Goal: Task Accomplishment & Management: Manage account settings

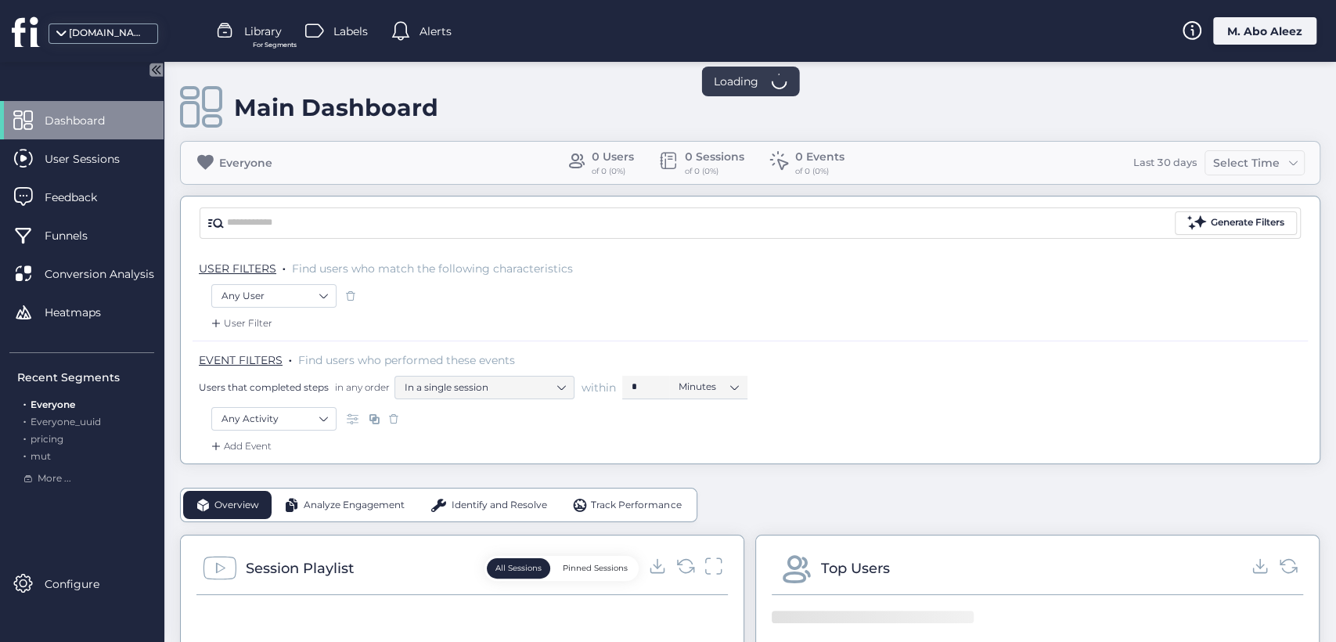
click at [1228, 44] on div "M. Abo Aleez" at bounding box center [1264, 30] width 103 height 27
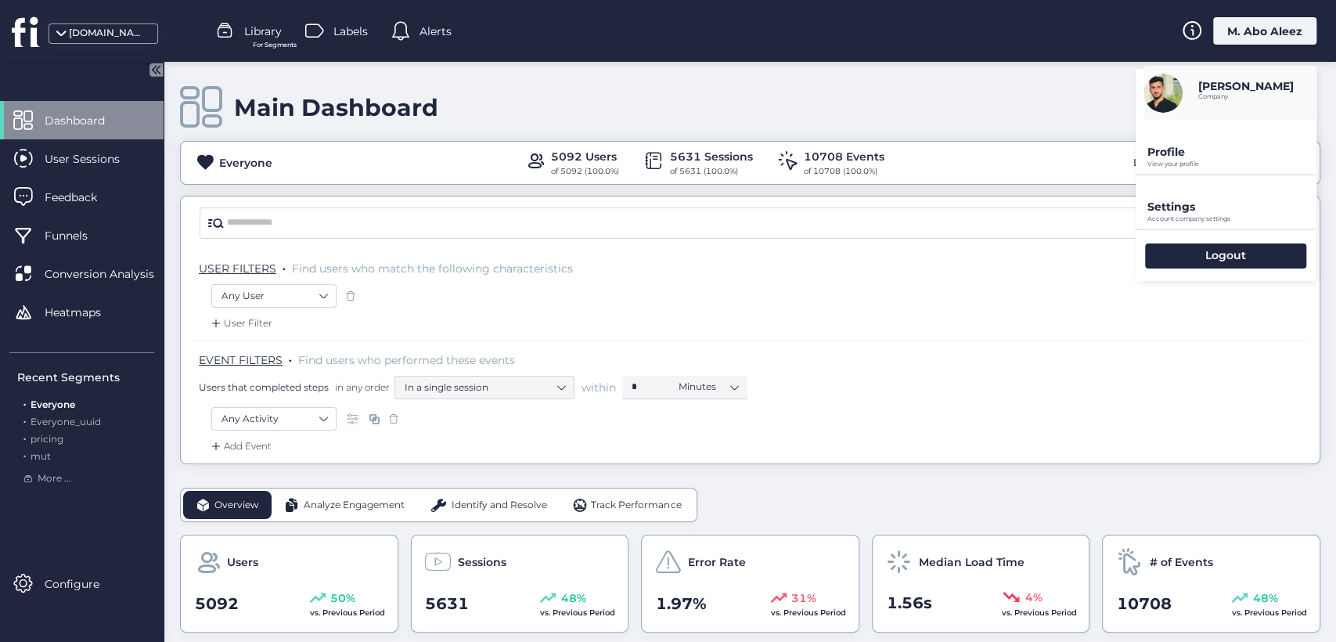
click at [1206, 149] on p "Profile" at bounding box center [1231, 152] width 169 height 14
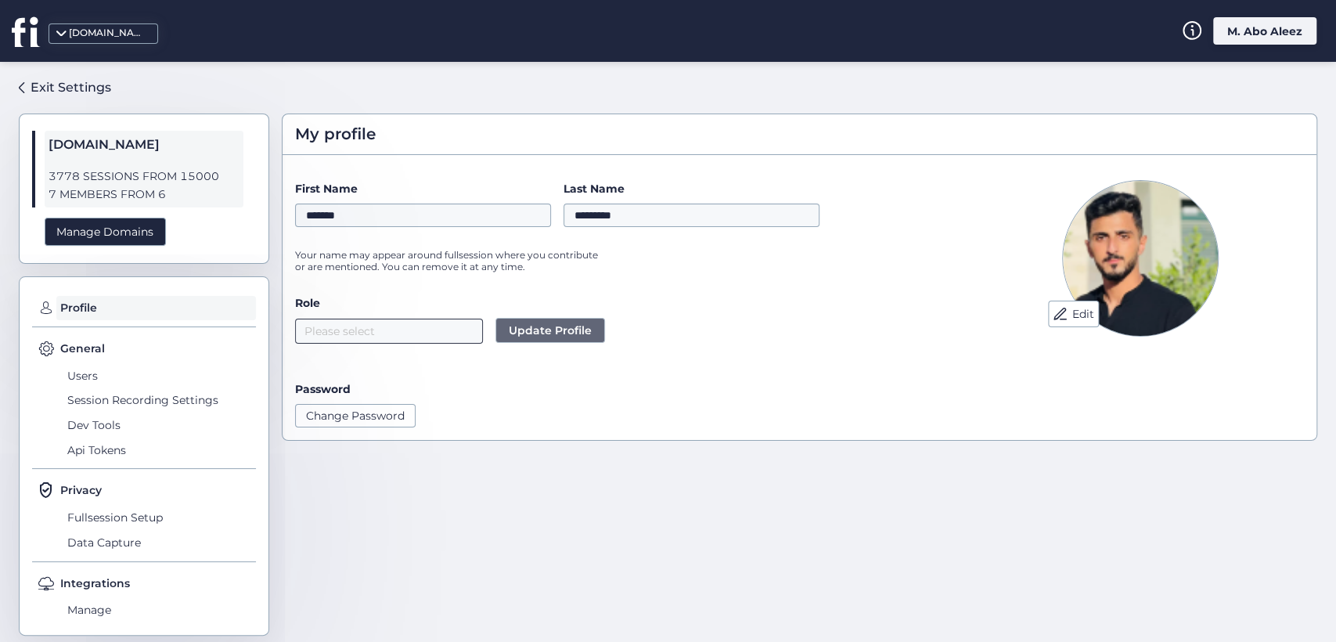
click at [438, 340] on nz-select-top-control "Please select" at bounding box center [389, 331] width 188 height 25
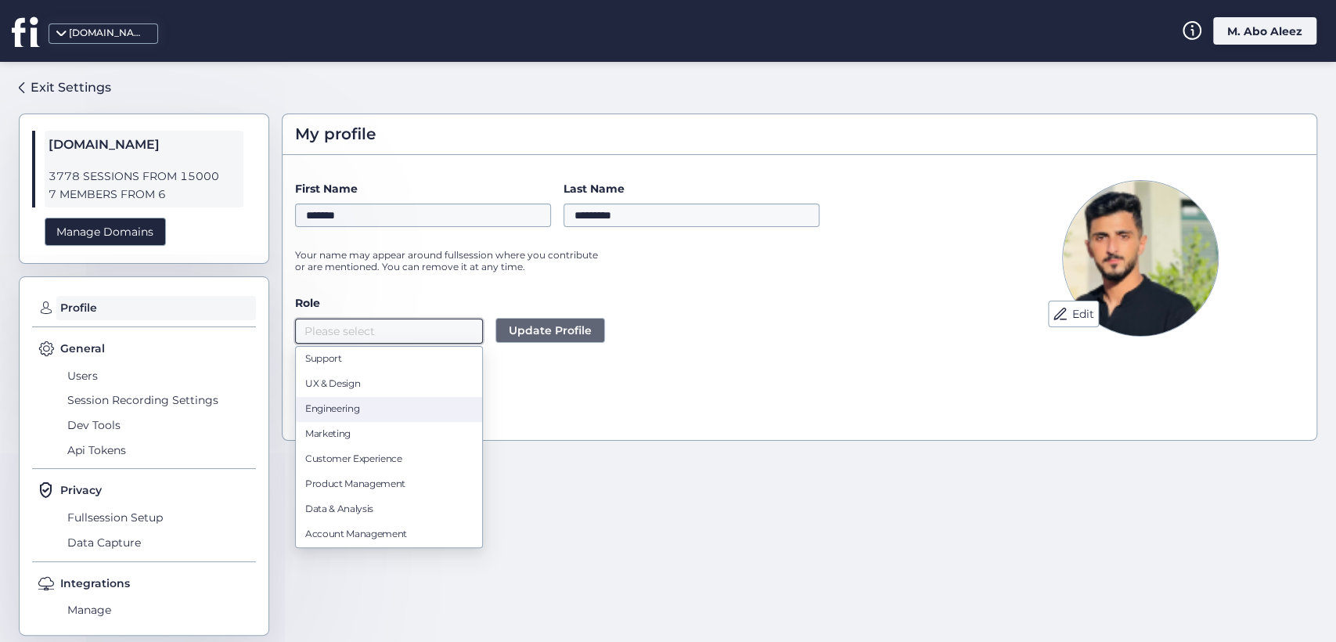
click at [390, 413] on div "Engineering" at bounding box center [388, 409] width 167 height 15
click at [532, 329] on span "Update Profile" at bounding box center [550, 330] width 83 height 17
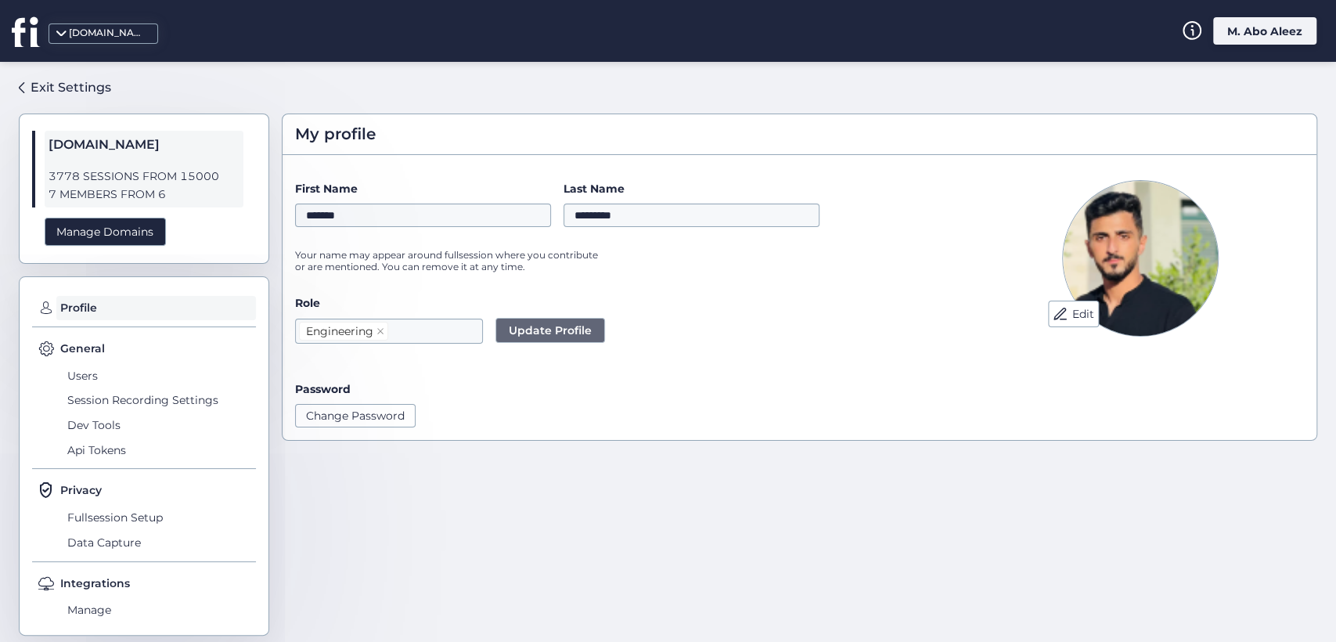
click at [614, 381] on div "Password" at bounding box center [623, 388] width 656 height 17
click at [423, 342] on nz-select-top-control "Engineering" at bounding box center [389, 331] width 188 height 25
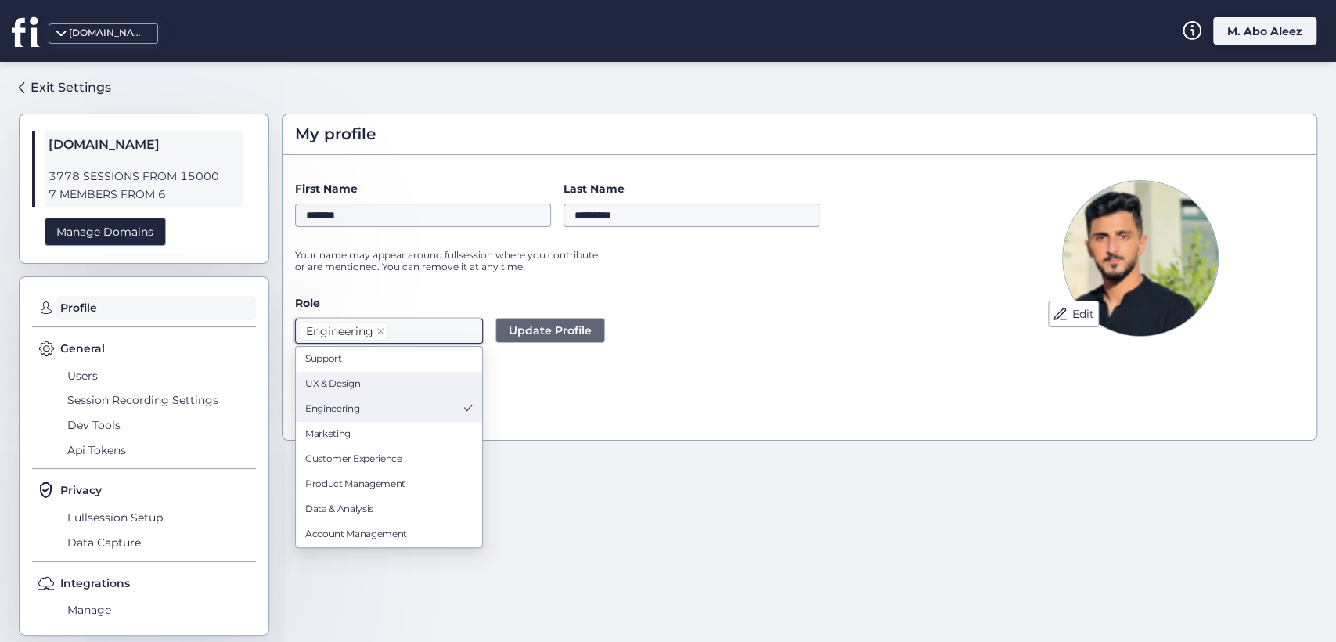
click at [363, 383] on div "UX & Design" at bounding box center [388, 384] width 167 height 15
click at [362, 358] on div "Support" at bounding box center [388, 359] width 167 height 15
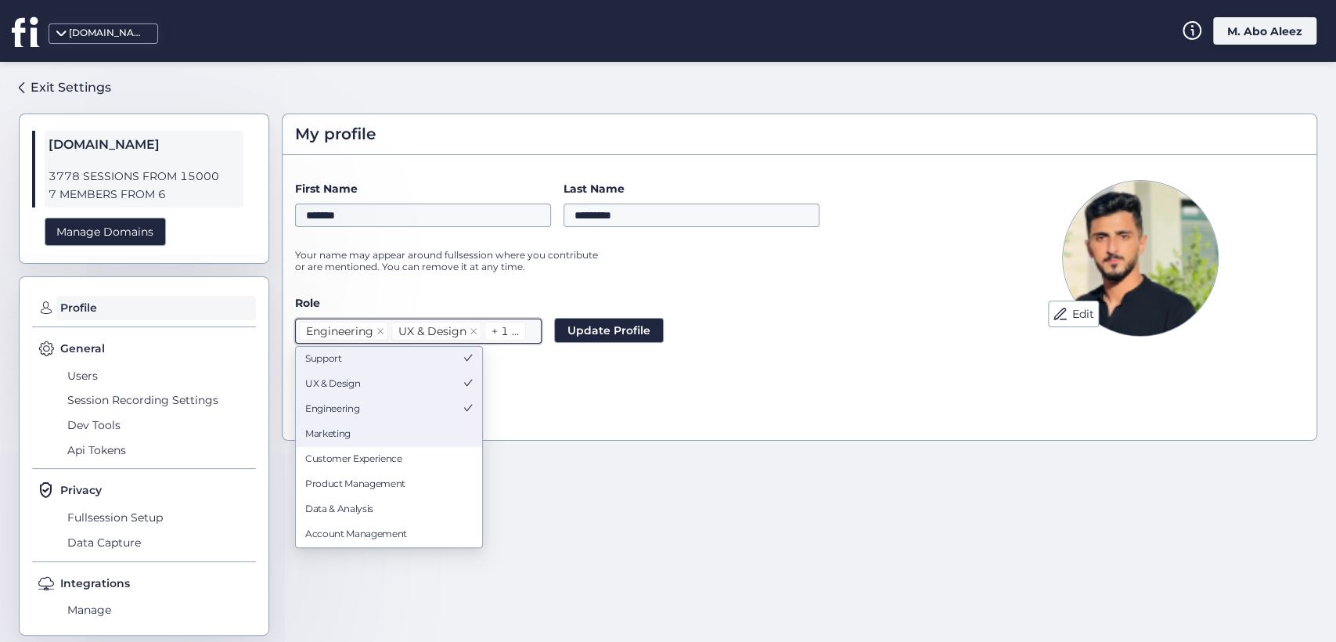
click at [367, 434] on div "Marketing" at bounding box center [388, 434] width 167 height 15
click at [369, 459] on div "Customer Experience" at bounding box center [388, 459] width 167 height 15
click at [388, 488] on div "Product Management" at bounding box center [388, 484] width 167 height 15
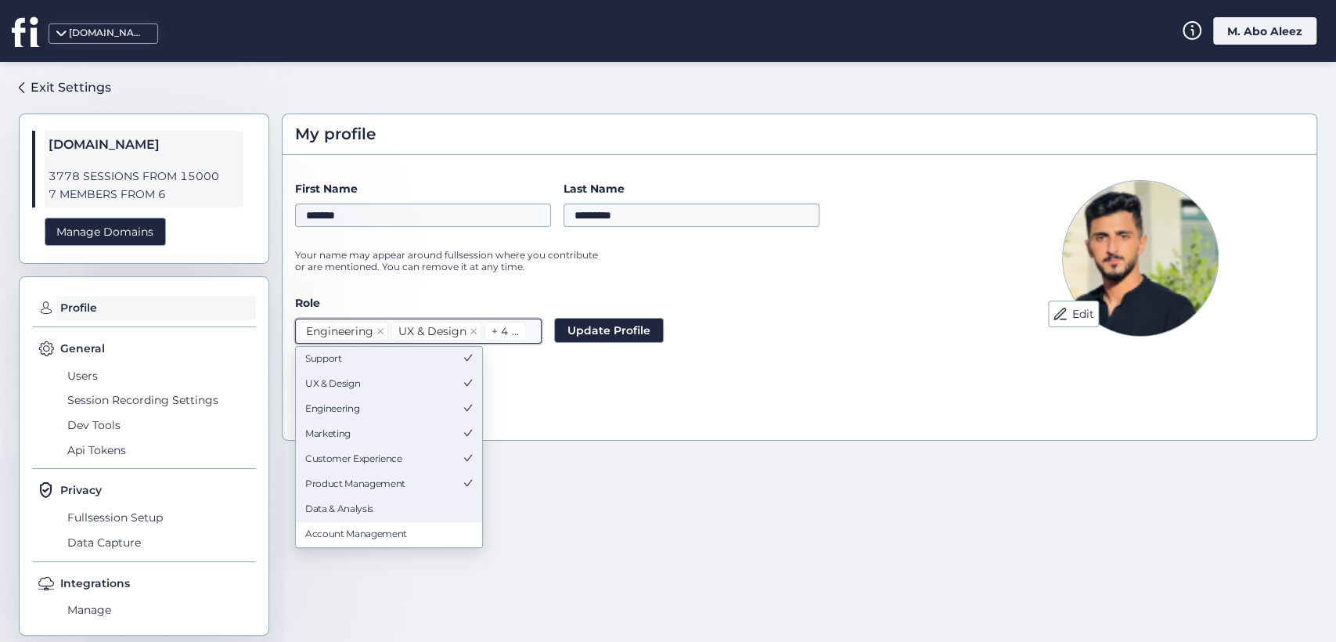
click at [379, 509] on div "Data & Analysis" at bounding box center [388, 509] width 167 height 15
click at [387, 532] on div "Account Management" at bounding box center [388, 534] width 167 height 15
click at [626, 322] on span "Update Profile" at bounding box center [608, 330] width 83 height 17
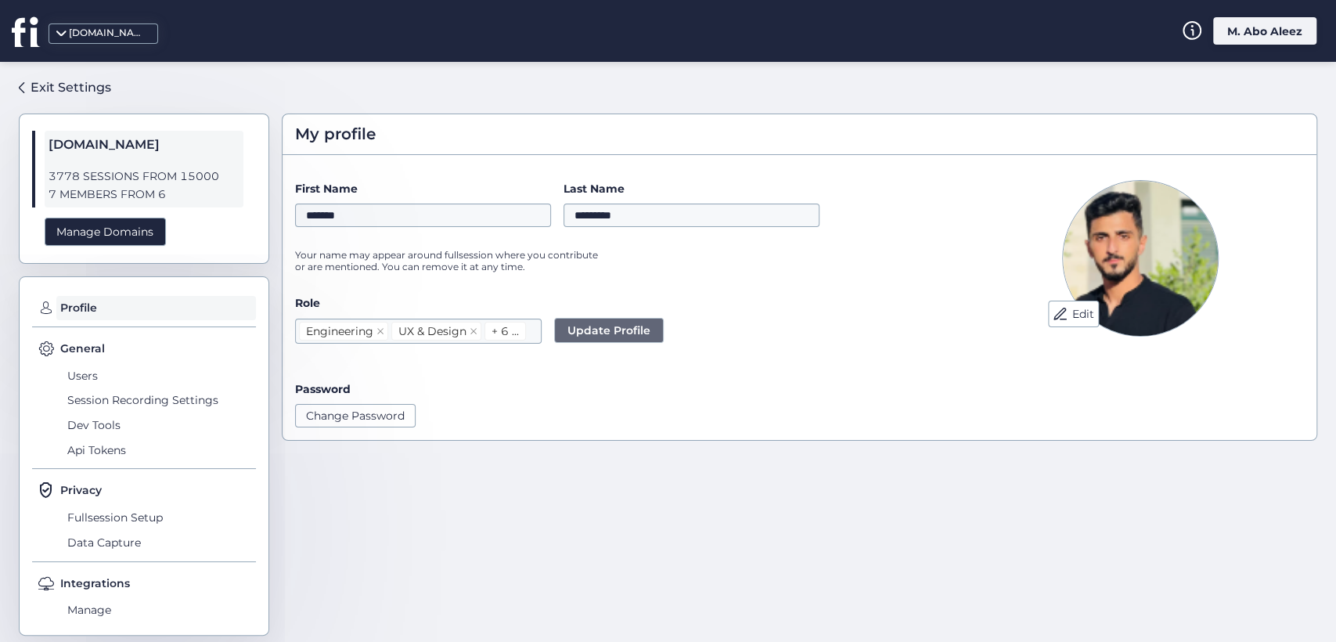
click at [626, 393] on div "Password" at bounding box center [623, 388] width 656 height 17
click at [1276, 32] on div "M. Abo Aleez" at bounding box center [1264, 30] width 103 height 27
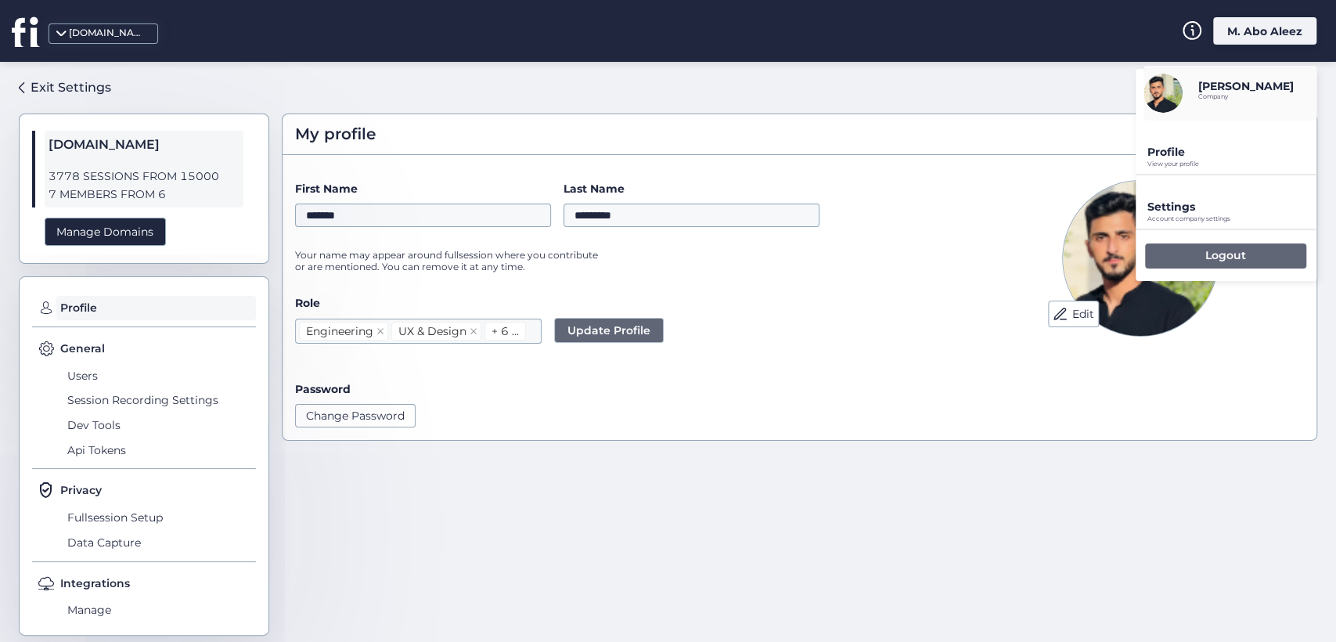
click at [1166, 263] on div "Logout" at bounding box center [1225, 255] width 161 height 25
